Goal: Find specific page/section: Find specific page/section

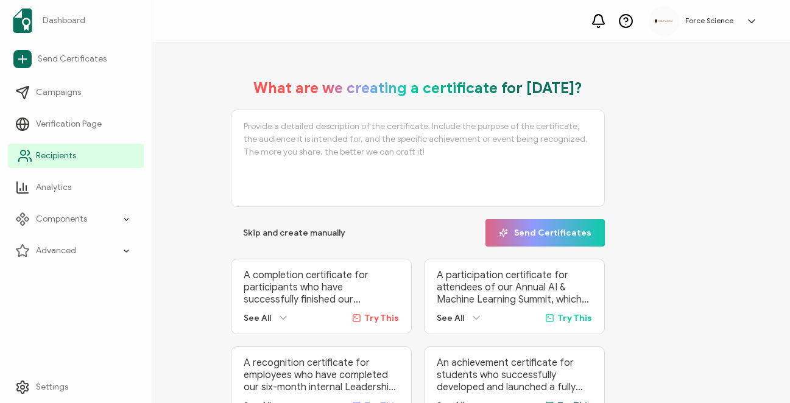
click at [55, 163] on link "Recipients" at bounding box center [76, 156] width 136 height 24
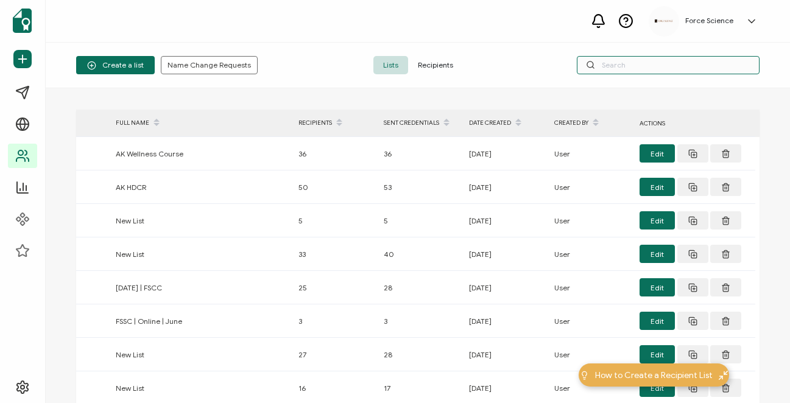
click at [667, 59] on input "text" at bounding box center [668, 65] width 183 height 18
paste input "[EMAIL_ADDRESS][DOMAIN_NAME]"
type input "[EMAIL_ADDRESS][DOMAIN_NAME]"
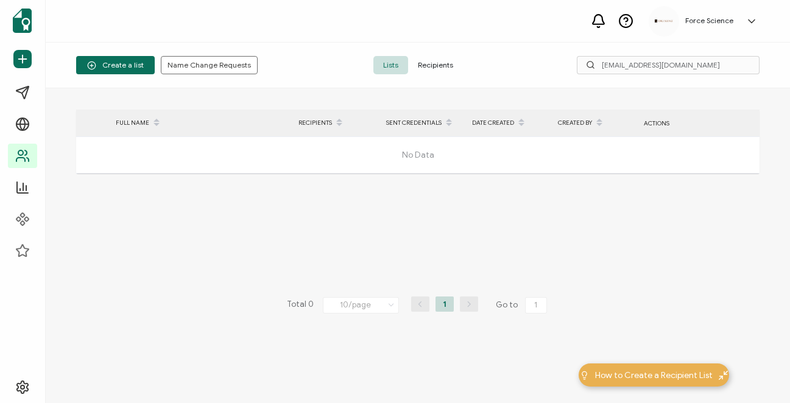
click at [440, 61] on span "Recipients" at bounding box center [435, 65] width 55 height 18
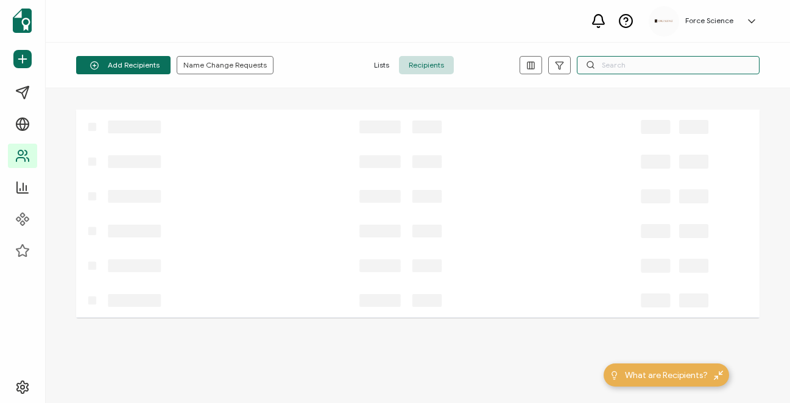
click at [656, 67] on input "text" at bounding box center [668, 65] width 183 height 18
paste input "[EMAIL_ADDRESS][DOMAIN_NAME]"
type input "[EMAIL_ADDRESS][DOMAIN_NAME]"
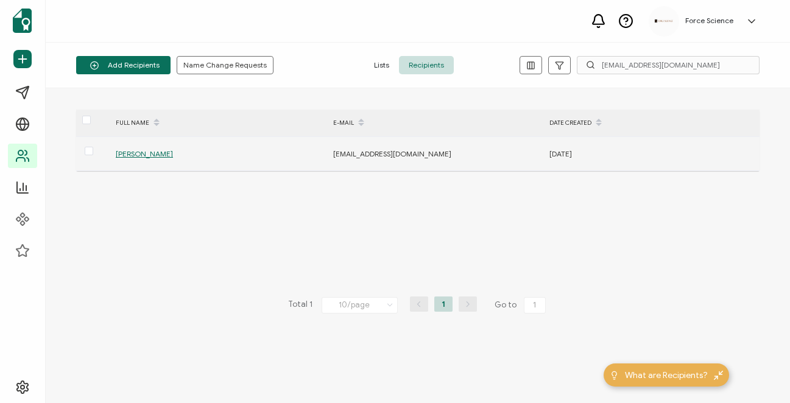
click at [141, 154] on span "[PERSON_NAME]" at bounding box center [144, 153] width 57 height 9
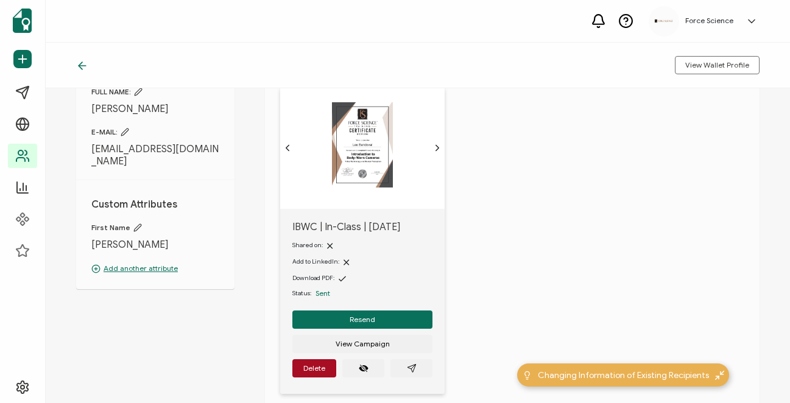
scroll to position [82, 0]
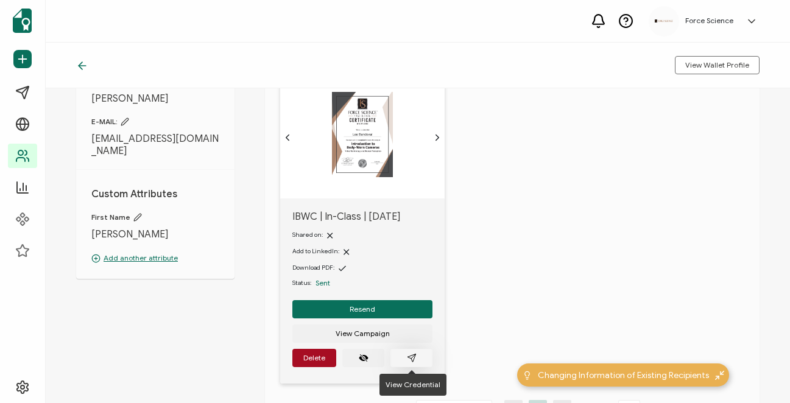
click at [405, 356] on button "button" at bounding box center [412, 358] width 42 height 18
